Goal: Transaction & Acquisition: Purchase product/service

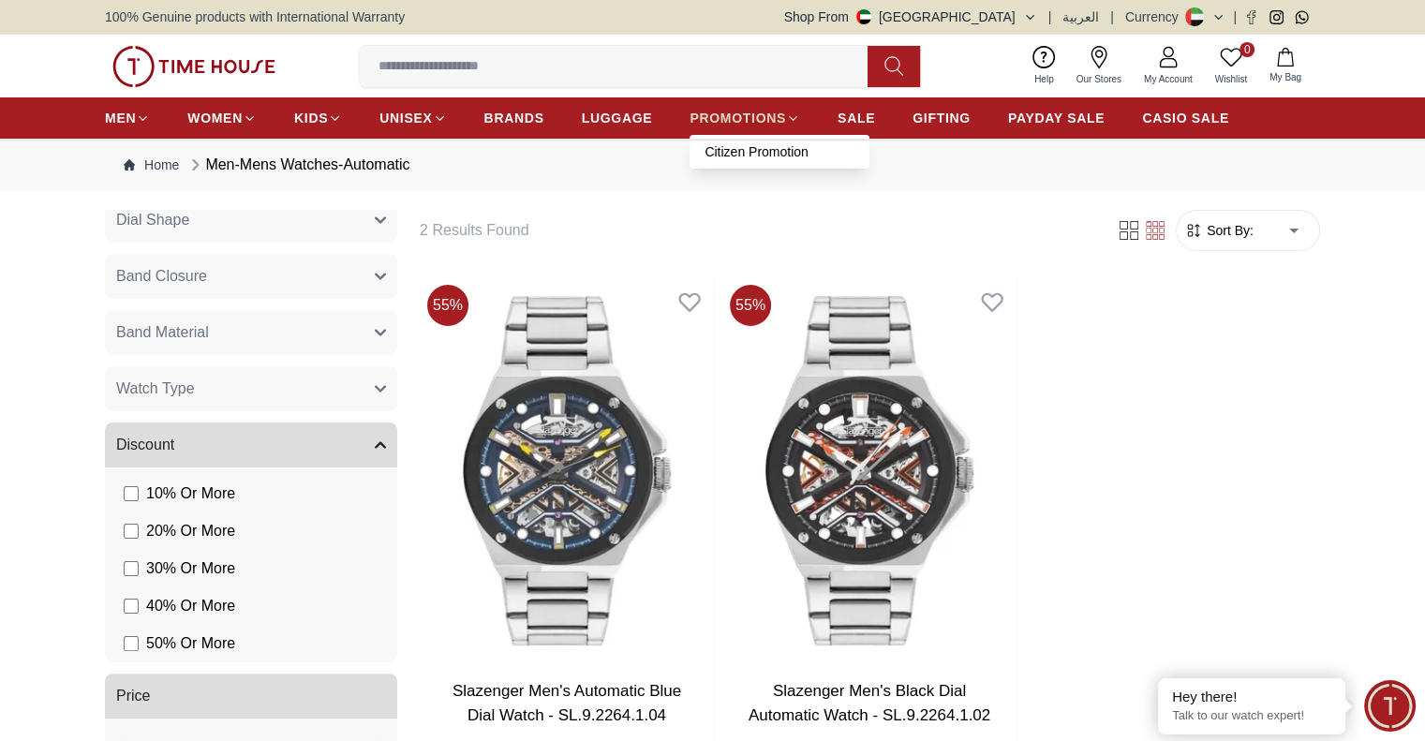
click at [734, 114] on span "PROMOTIONS" at bounding box center [738, 118] width 97 height 19
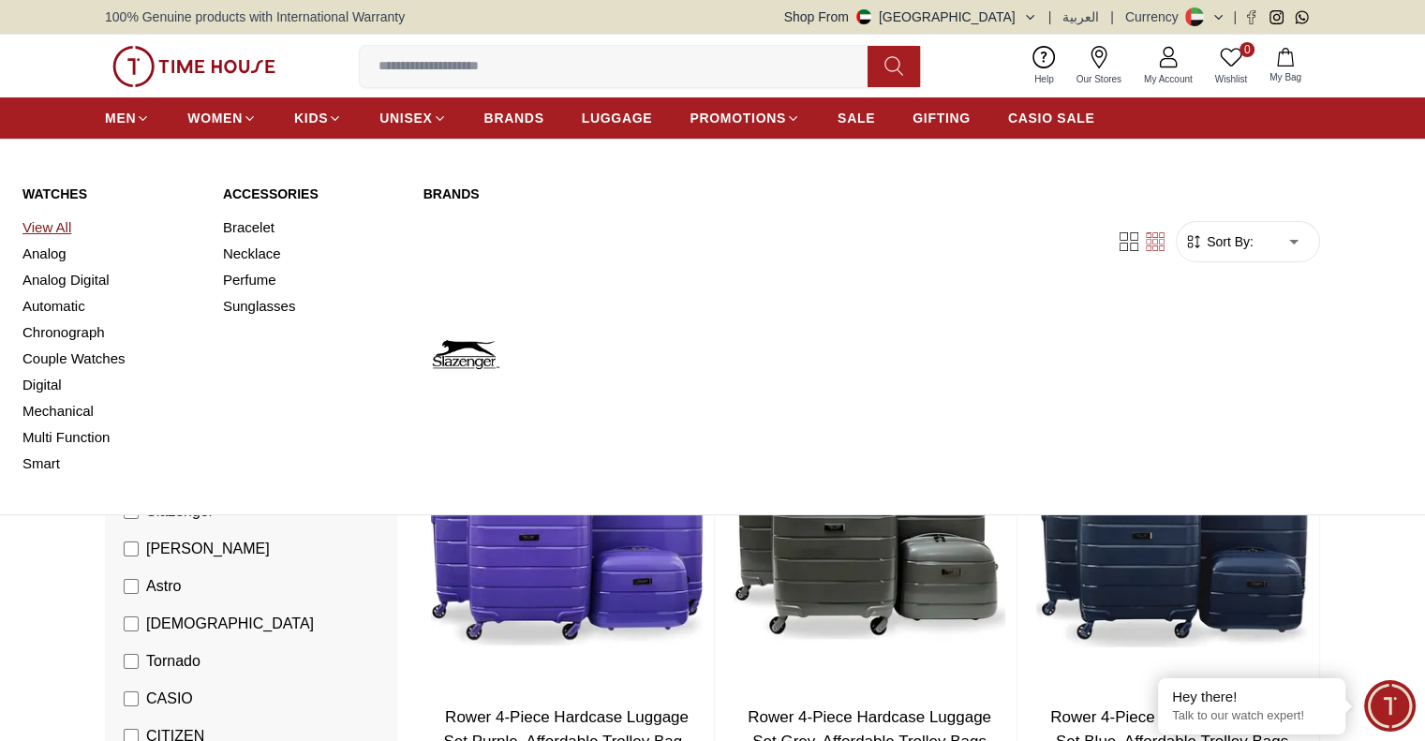
click at [45, 228] on link "View All" at bounding box center [111, 228] width 178 height 26
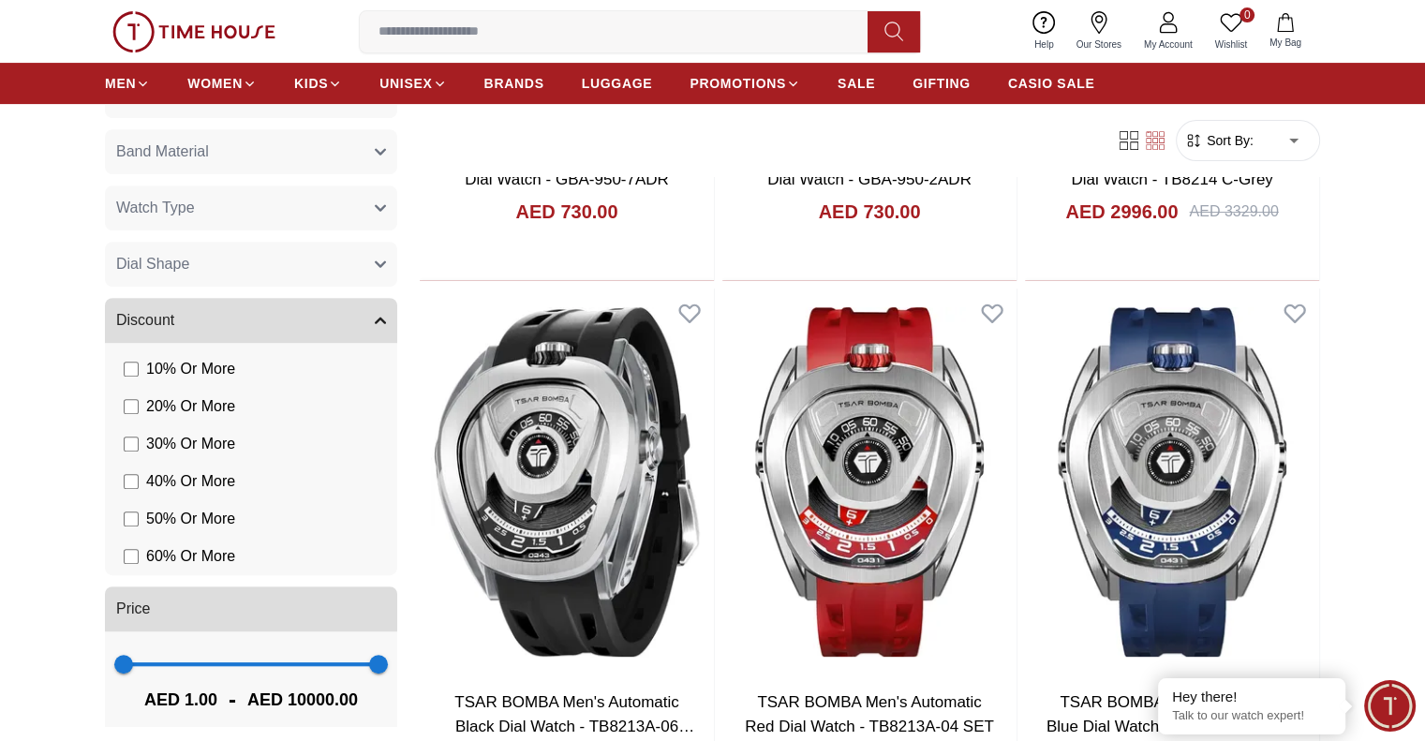
scroll to position [1080, 0]
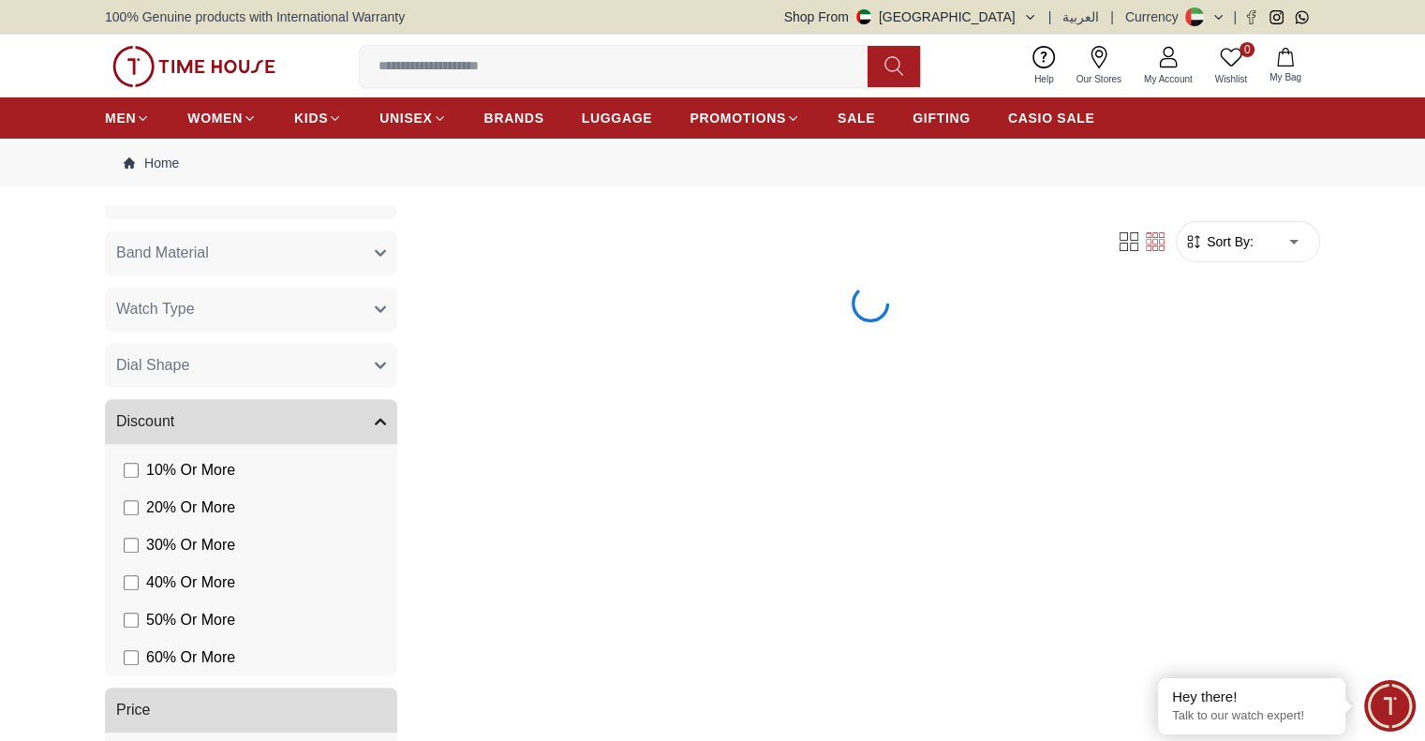
scroll to position [517, 0]
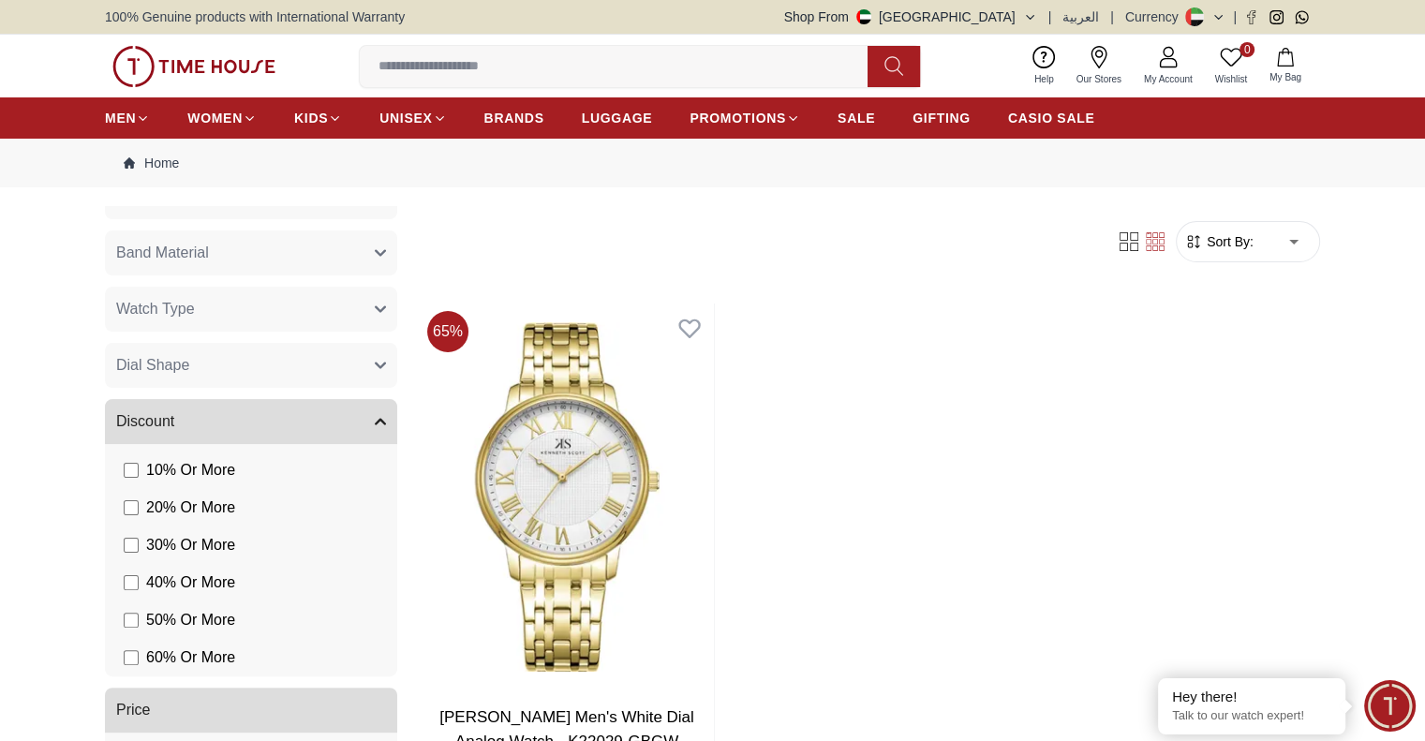
drag, startPoint x: 1232, startPoint y: 221, endPoint x: 1230, endPoint y: 237, distance: 16.0
click at [1232, 228] on form "Sort By: ​ ****** ​" at bounding box center [1248, 241] width 144 height 41
click at [1229, 240] on span "Sort By:" at bounding box center [1228, 241] width 51 height 19
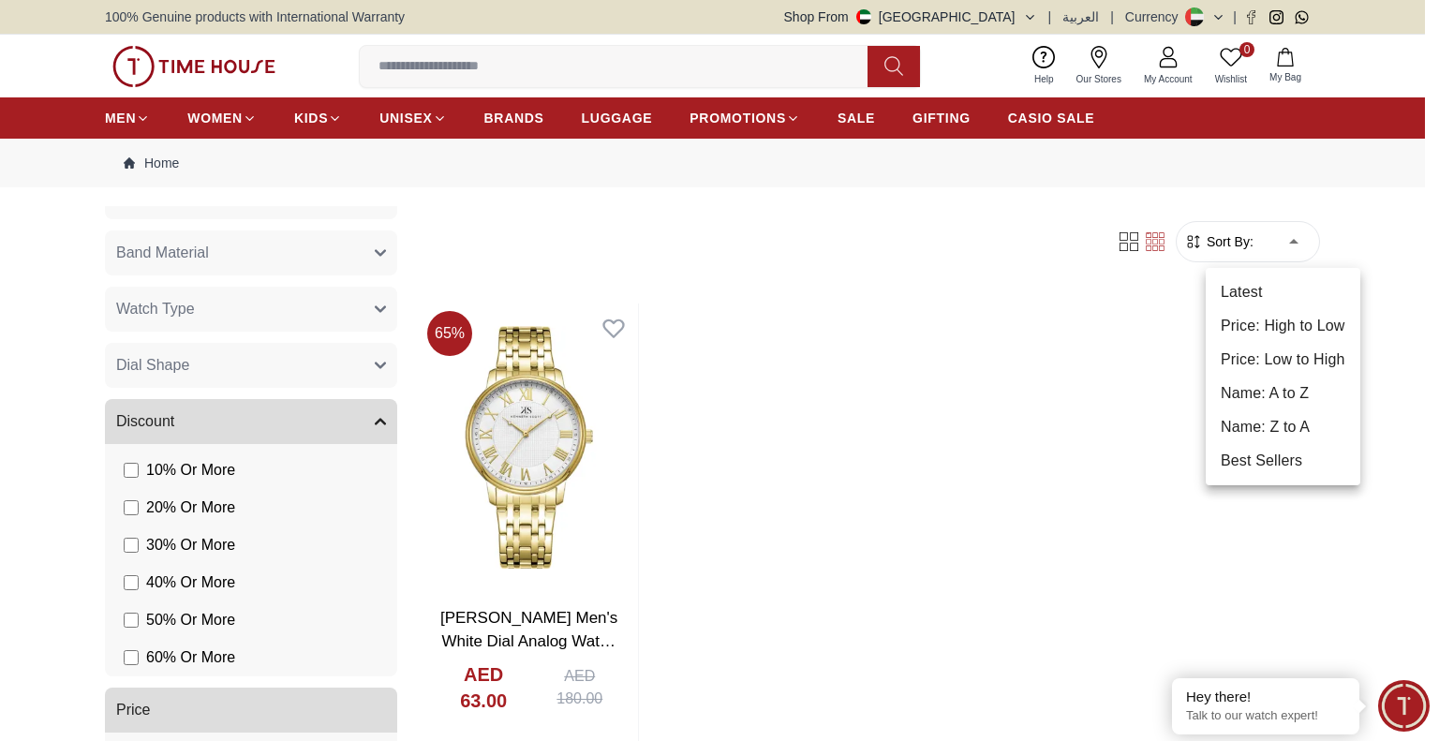
click at [1267, 470] on li "Best Sellers" at bounding box center [1283, 461] width 155 height 34
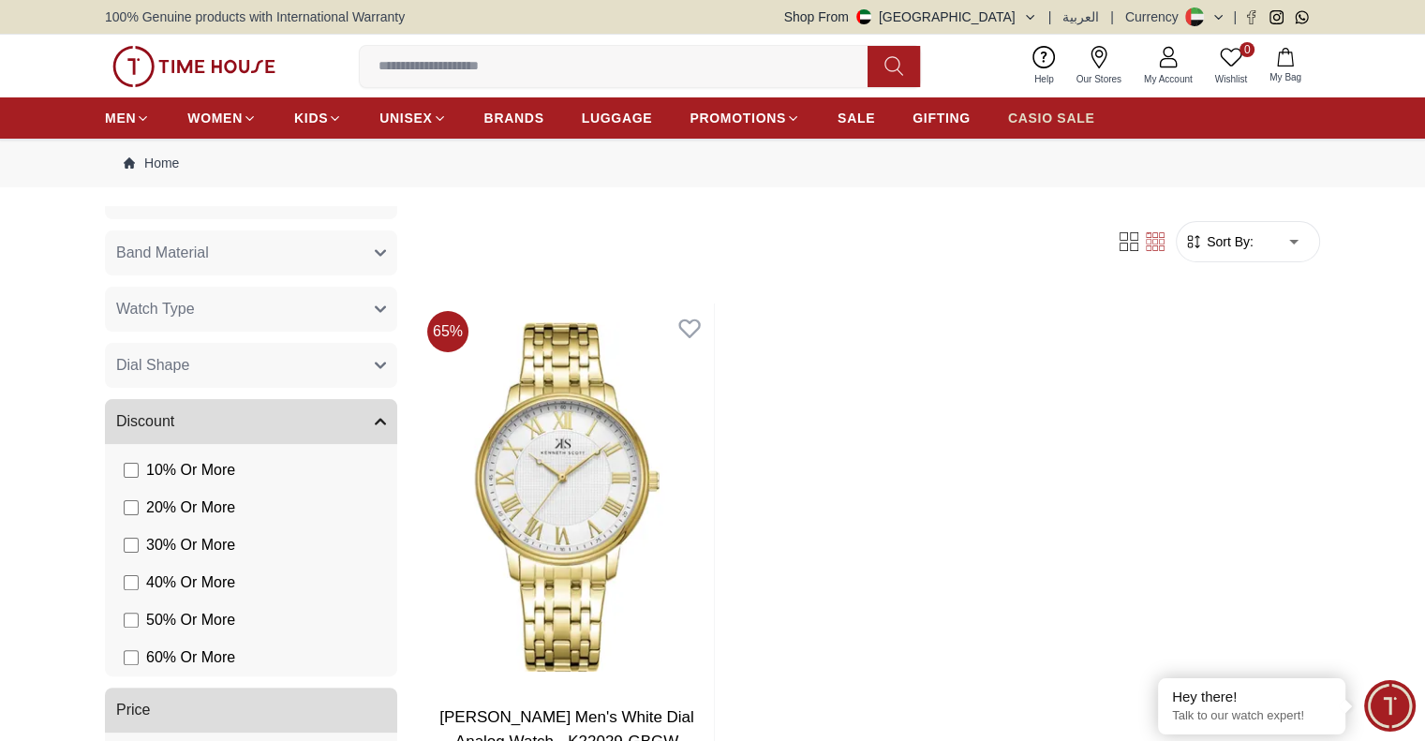
click at [1059, 113] on span "CASIO SALE" at bounding box center [1051, 118] width 87 height 19
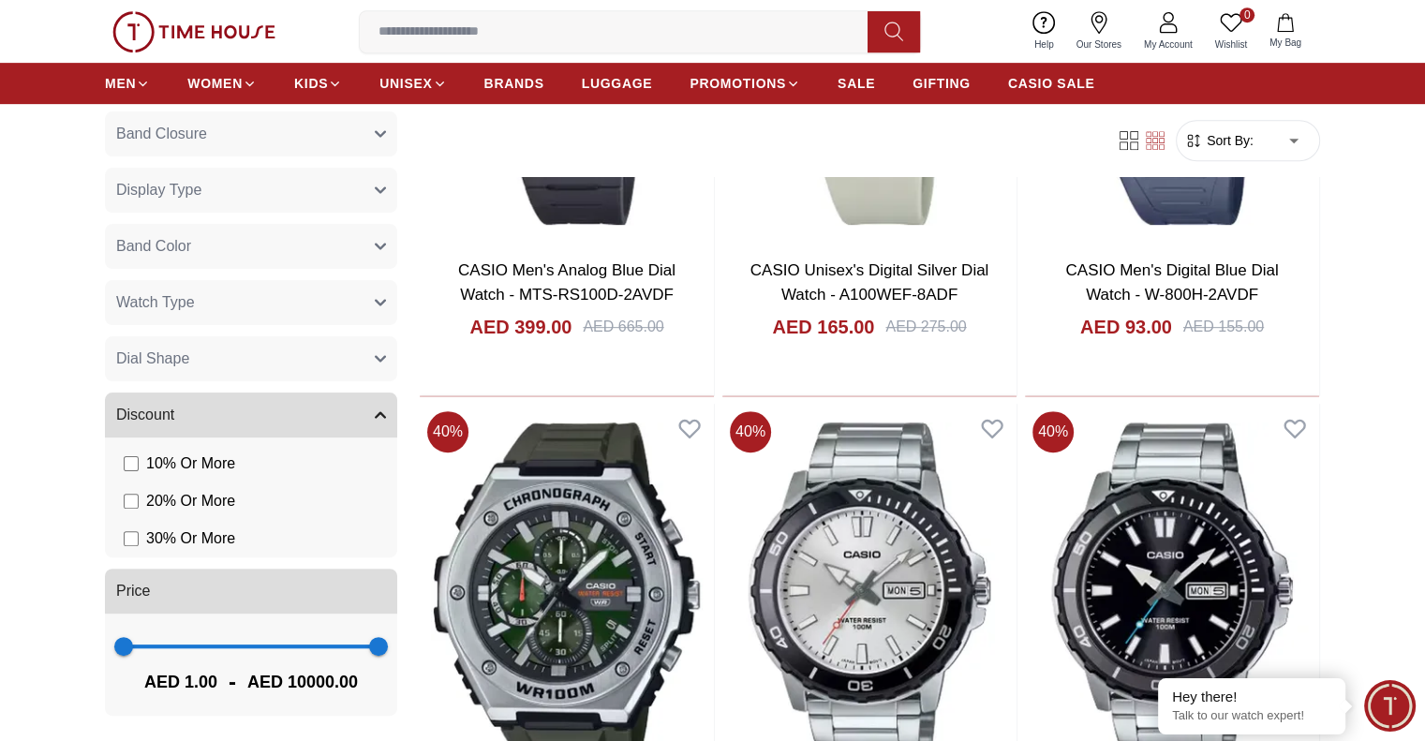
scroll to position [937, 0]
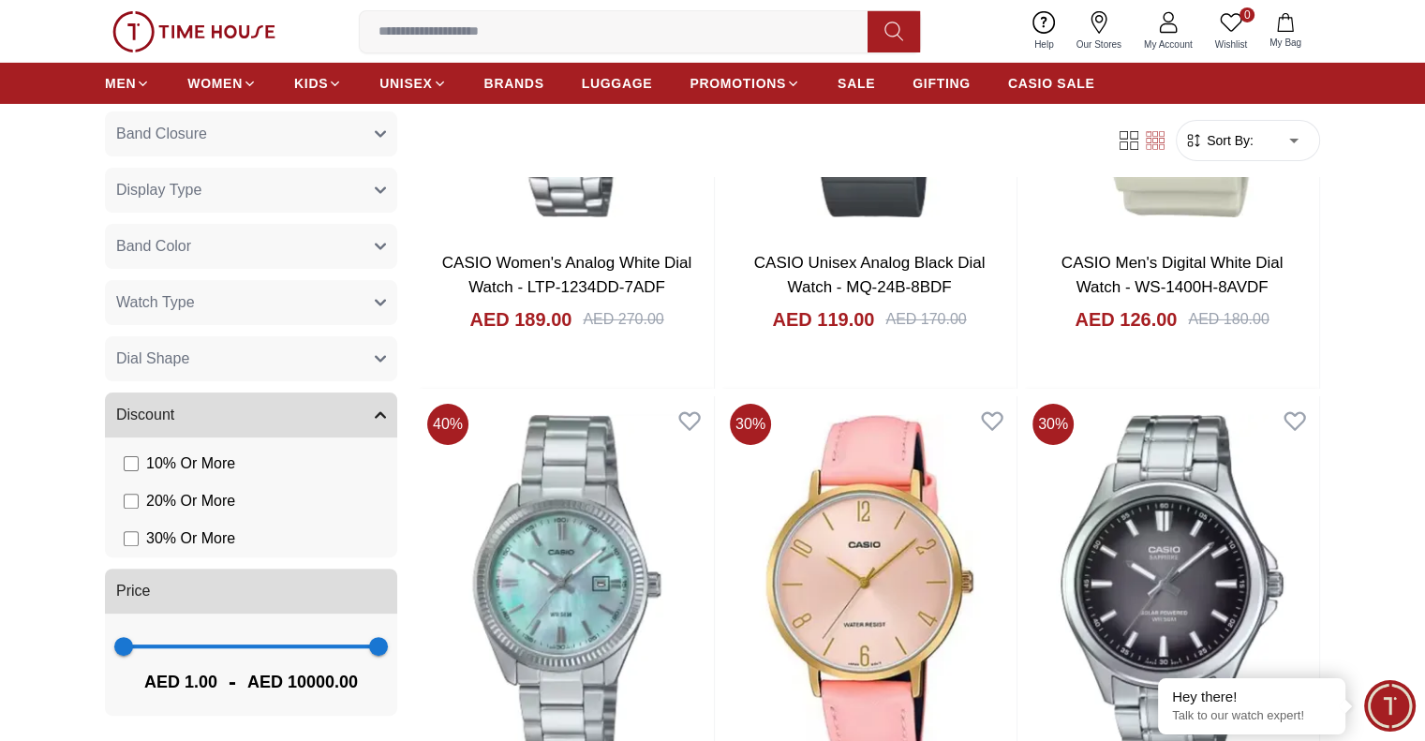
scroll to position [6747, 0]
